Goal: Obtain resource: Download file/media

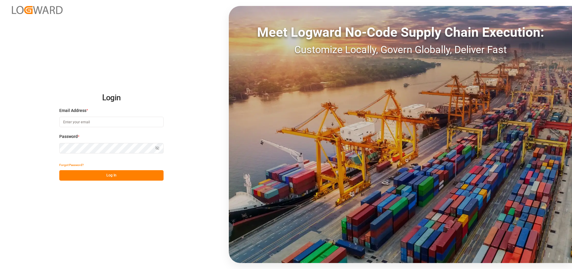
type input "[EMAIL_ADDRESS][DOMAIN_NAME]"
click at [120, 175] on button "Log In" at bounding box center [111, 175] width 104 height 10
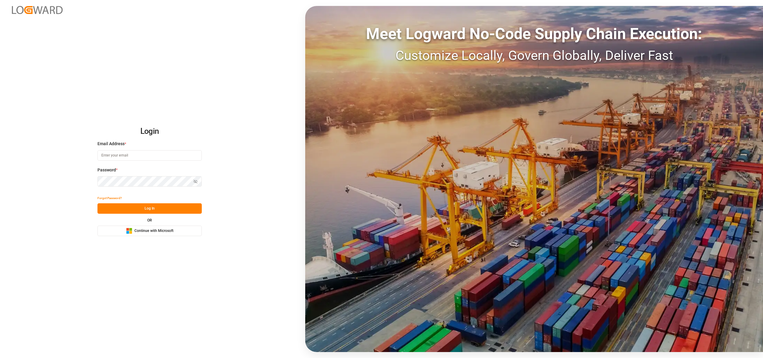
type input "[EMAIL_ADDRESS][DOMAIN_NAME]"
click at [156, 209] on button "Log In" at bounding box center [149, 208] width 104 height 10
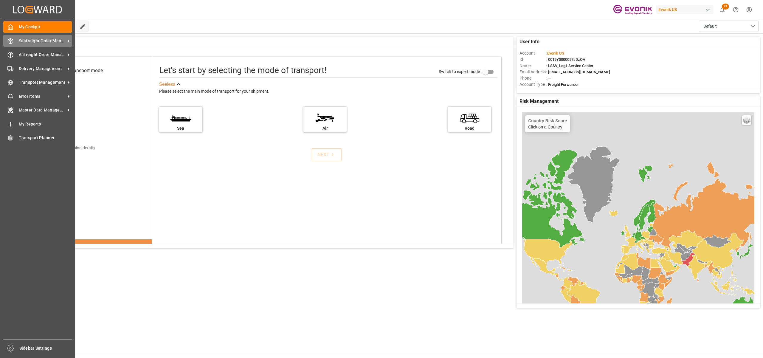
click at [27, 40] on span "Seafreight Order Management" at bounding box center [42, 41] width 47 height 6
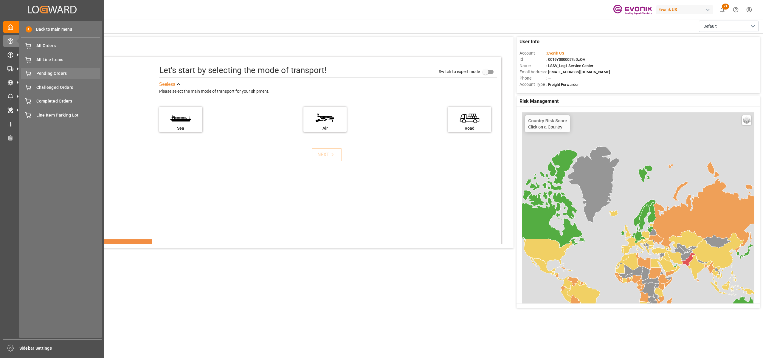
click at [39, 75] on span "Pending Orders" at bounding box center [68, 73] width 64 height 6
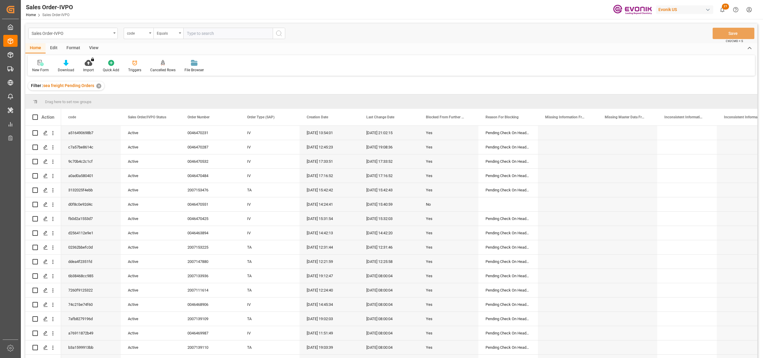
click at [91, 47] on div "View" at bounding box center [94, 48] width 18 height 10
drag, startPoint x: 57, startPoint y: 66, endPoint x: 60, endPoint y: 66, distance: 3.0
click at [59, 66] on div "Standard Templates" at bounding box center [67, 66] width 39 height 13
click at [63, 64] on div at bounding box center [68, 63] width 30 height 6
click at [66, 65] on icon at bounding box center [68, 63] width 6 height 6
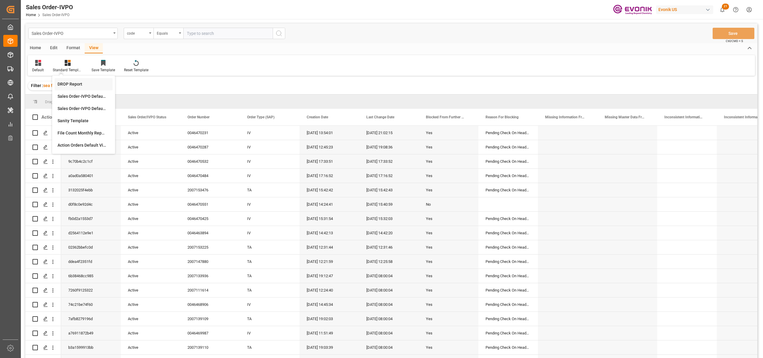
click at [68, 84] on div "DROP Report" at bounding box center [84, 84] width 52 height 6
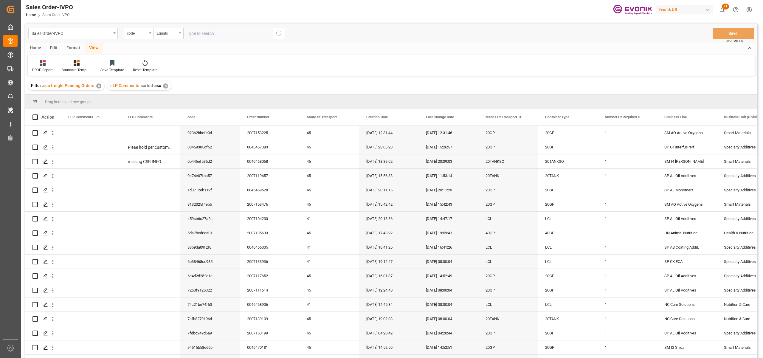
click at [35, 45] on div "Home" at bounding box center [35, 48] width 20 height 10
click at [61, 63] on div at bounding box center [66, 63] width 16 height 6
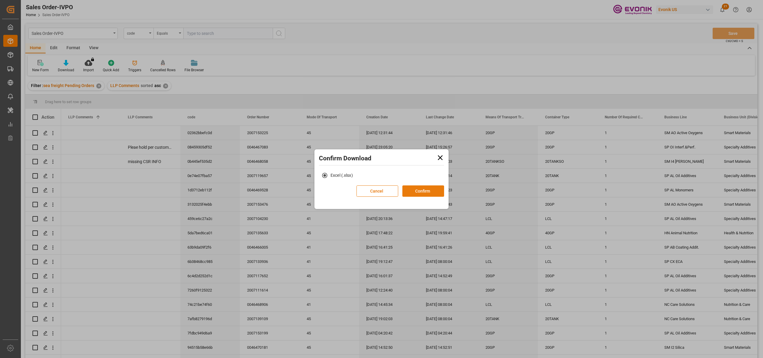
click at [432, 190] on button "Confirm" at bounding box center [423, 190] width 42 height 11
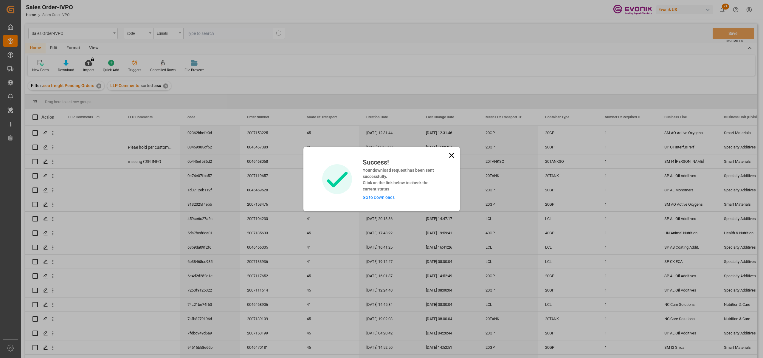
click at [380, 196] on link "Go to Downloads" at bounding box center [379, 197] width 32 height 5
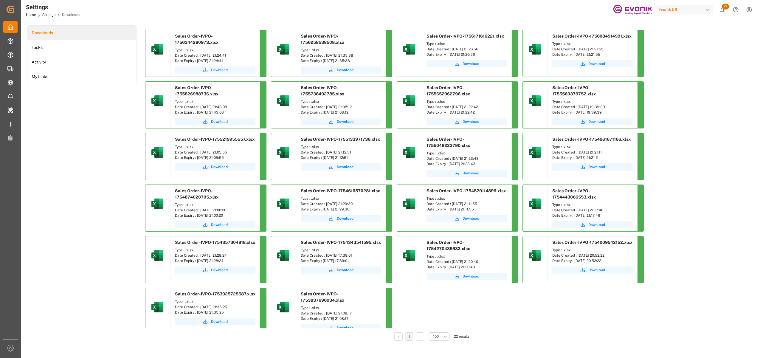
click at [214, 67] on span "Download" at bounding box center [219, 69] width 17 height 5
